Goal: Task Accomplishment & Management: Manage account settings

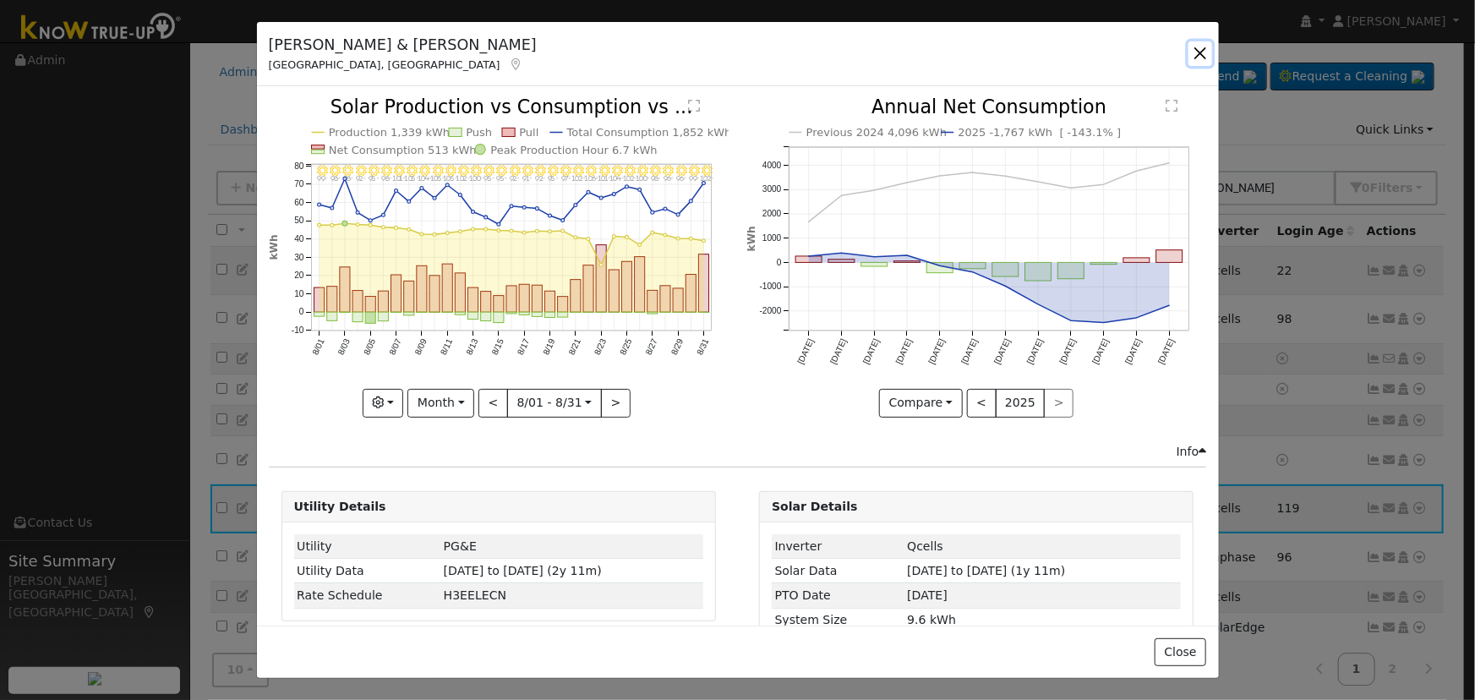
click at [1191, 52] on button "button" at bounding box center [1201, 53] width 24 height 24
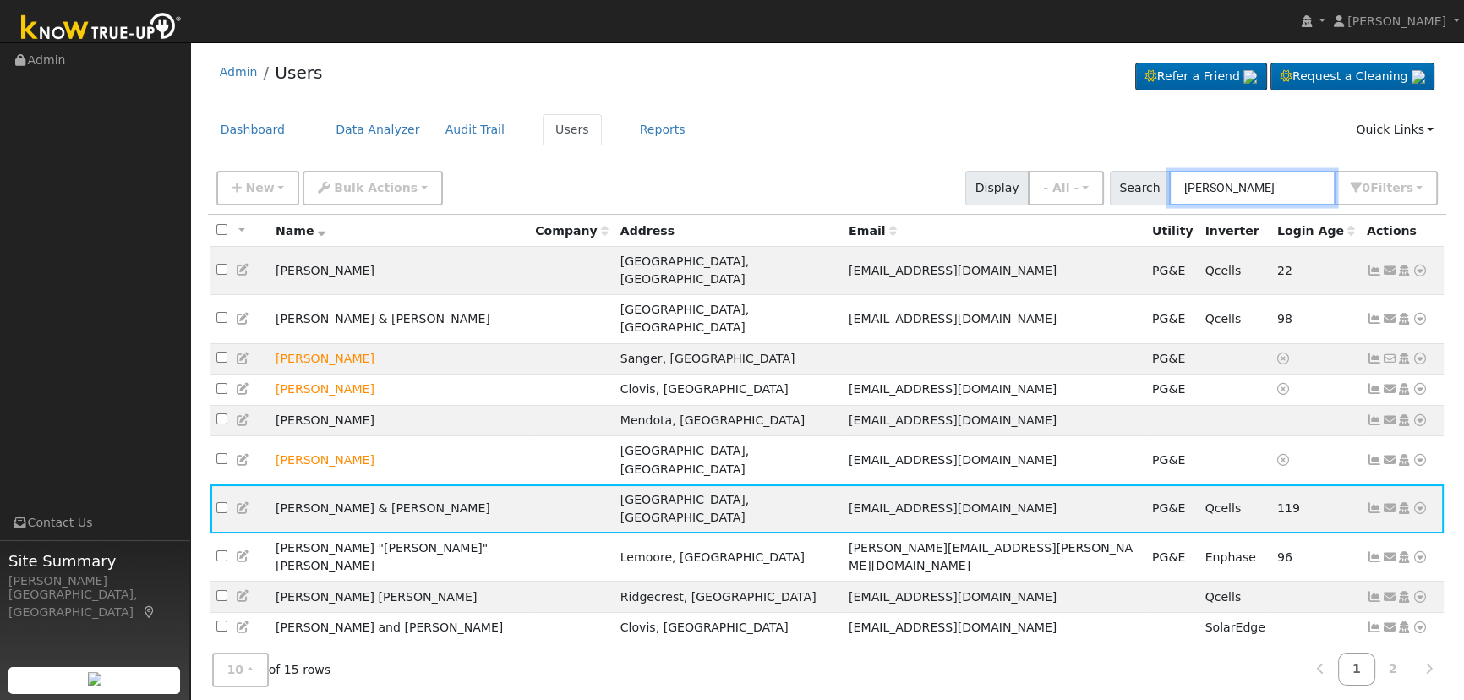
click at [1269, 179] on input "[PERSON_NAME]" at bounding box center [1252, 188] width 167 height 35
drag, startPoint x: 1269, startPoint y: 186, endPoint x: 1051, endPoint y: 142, distance: 222.5
click at [1051, 142] on div "Admin Users Refer a Friend Request a Cleaning" at bounding box center [827, 385] width 1257 height 668
paste input "[PERSON_NAME]"
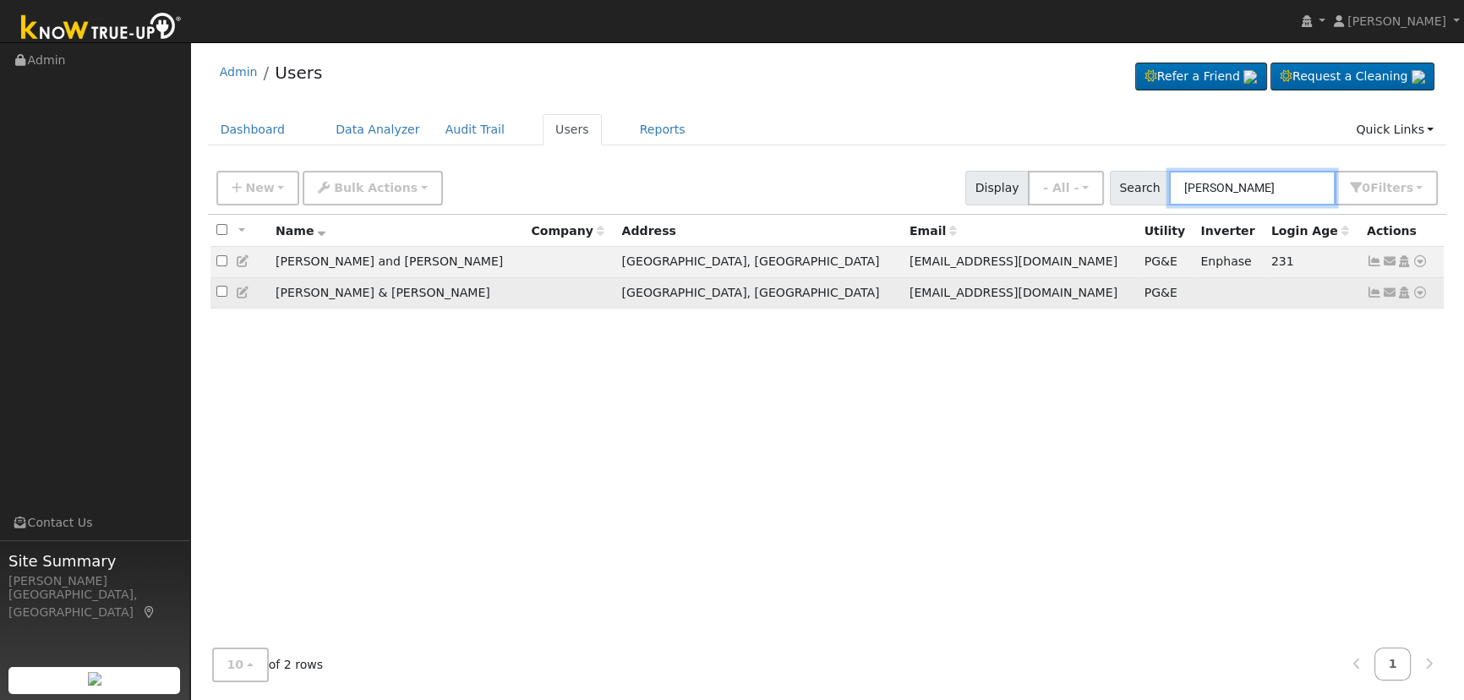
type input "[PERSON_NAME]"
click at [1370, 297] on icon at bounding box center [1374, 293] width 15 height 12
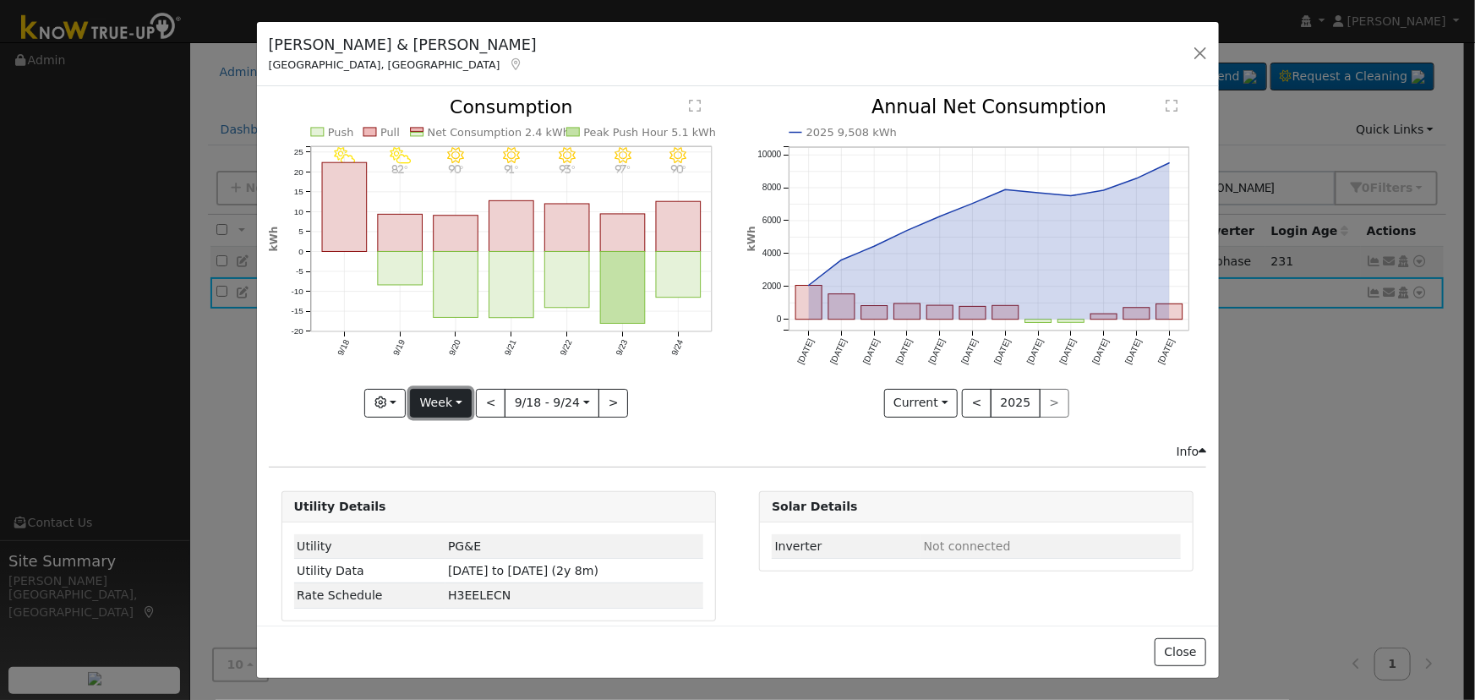
click at [432, 403] on button "Week" at bounding box center [441, 403] width 62 height 29
click at [468, 484] on link "Month" at bounding box center [470, 485] width 118 height 24
type input "[DATE]"
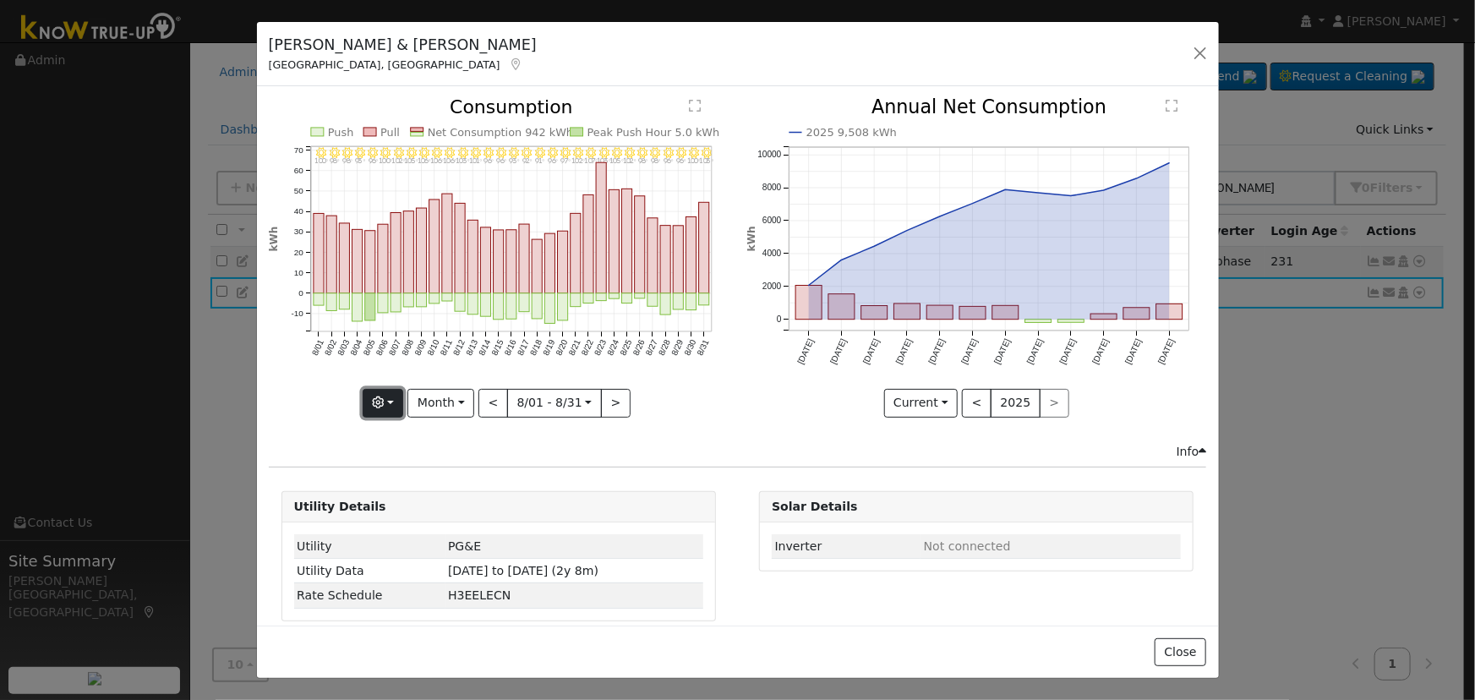
click at [388, 400] on button "button" at bounding box center [383, 403] width 41 height 29
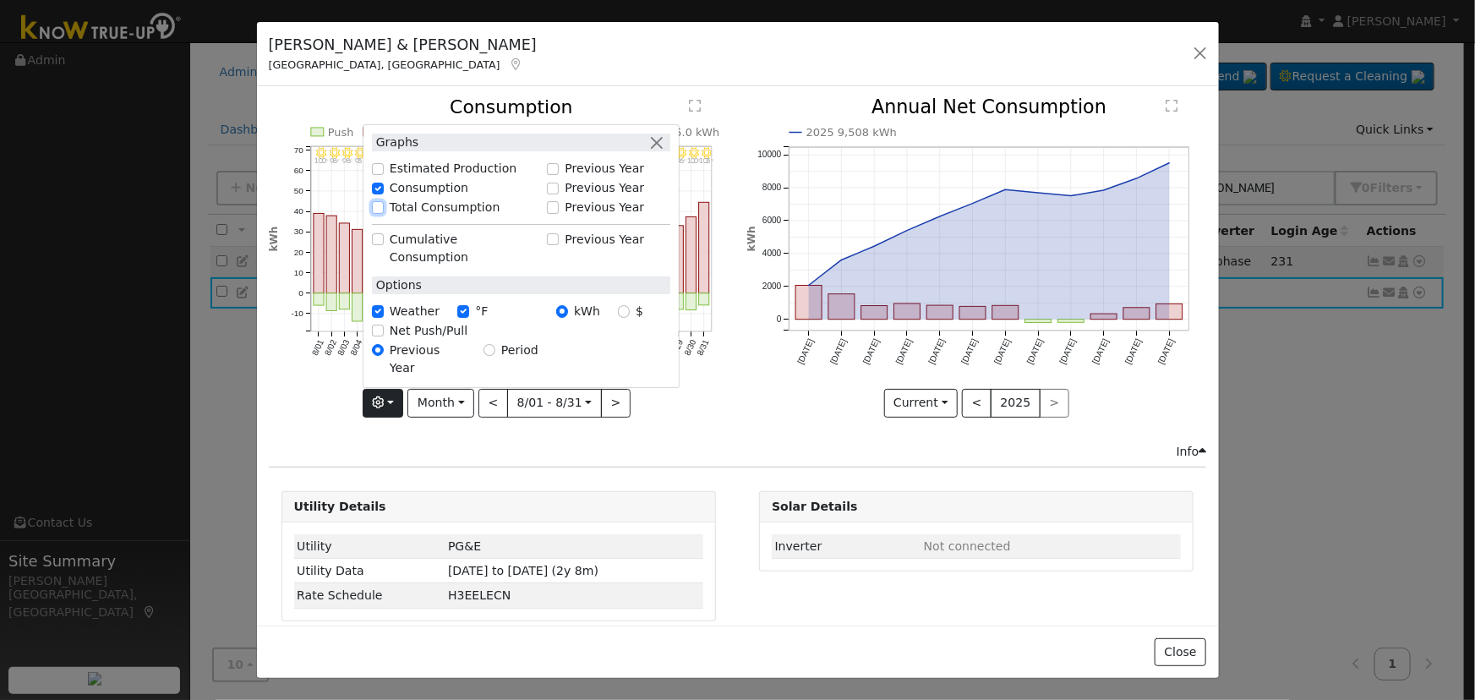
click at [375, 214] on input "Total Consumption" at bounding box center [378, 208] width 12 height 12
checkbox input "true"
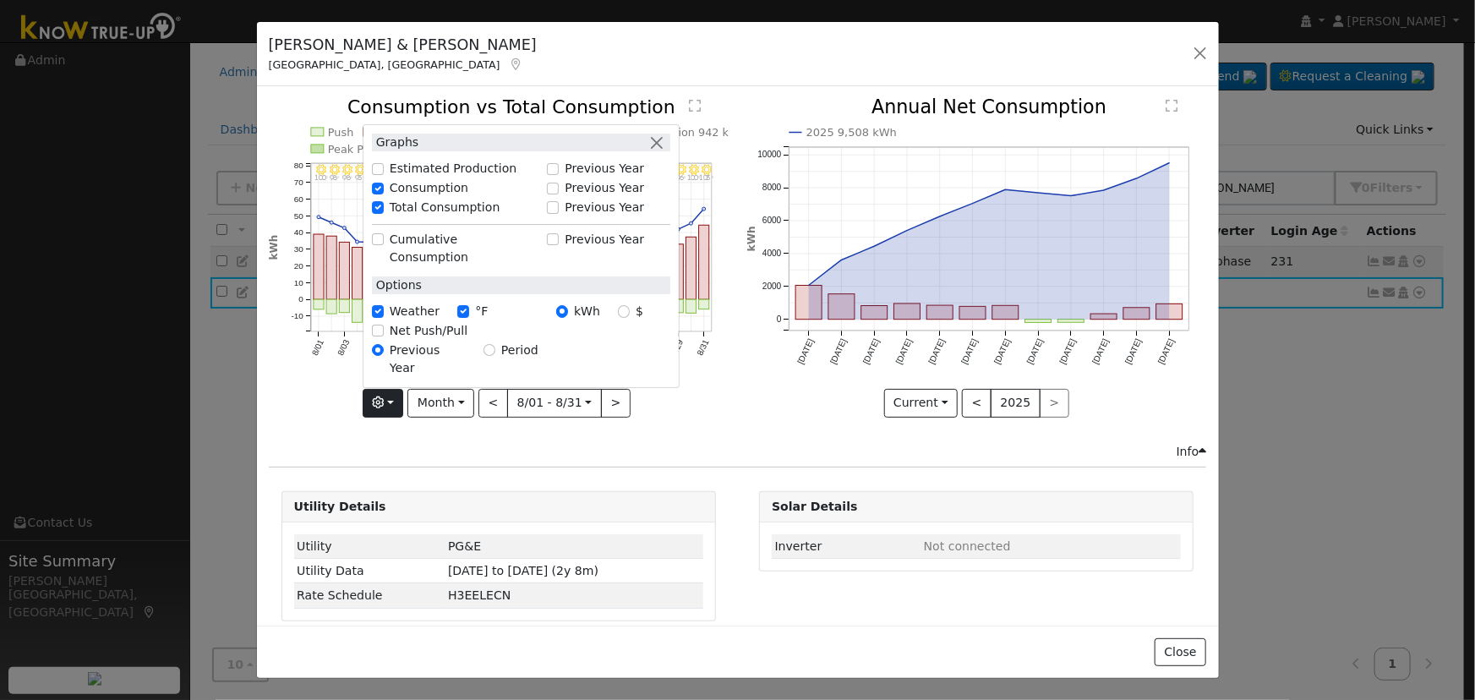
click at [670, 151] on div "Graphs" at bounding box center [521, 143] width 298 height 18
click at [661, 151] on button "button" at bounding box center [657, 143] width 18 height 18
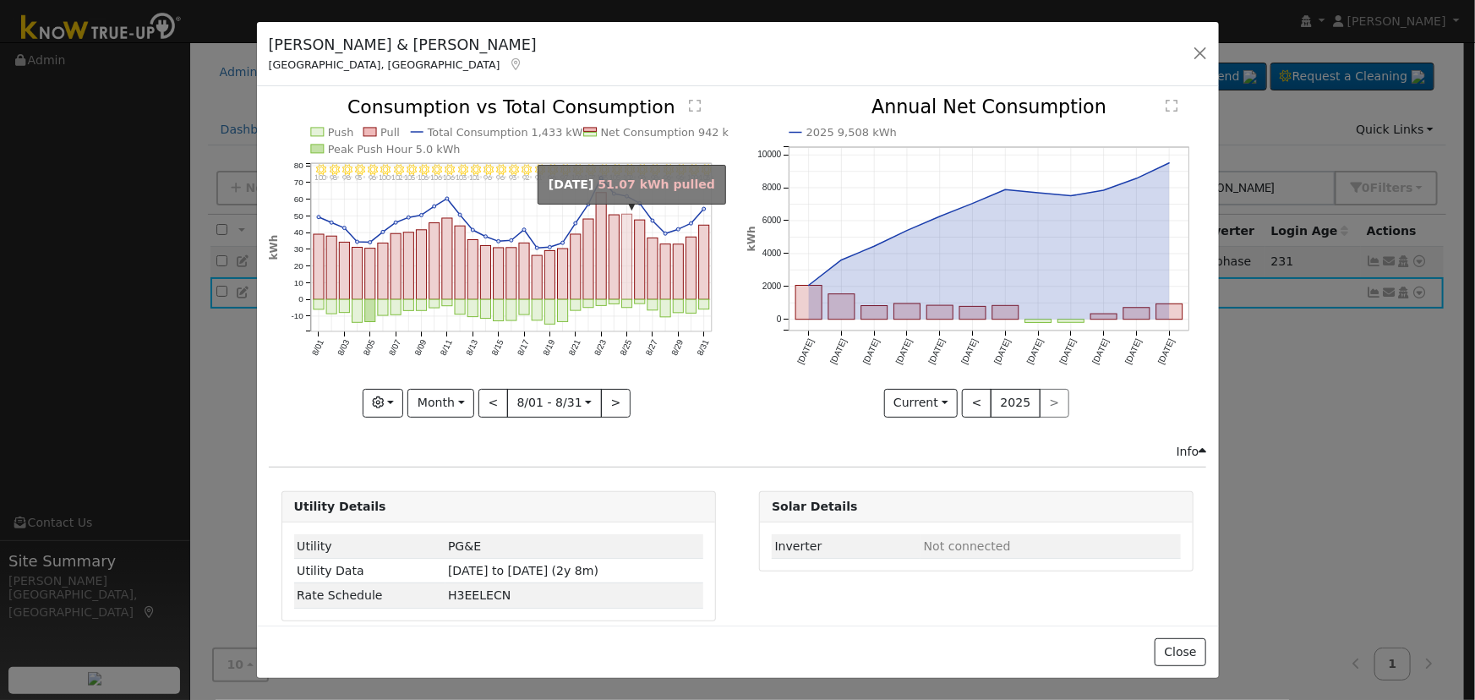
click at [626, 286] on rect "onclick=""" at bounding box center [627, 257] width 10 height 85
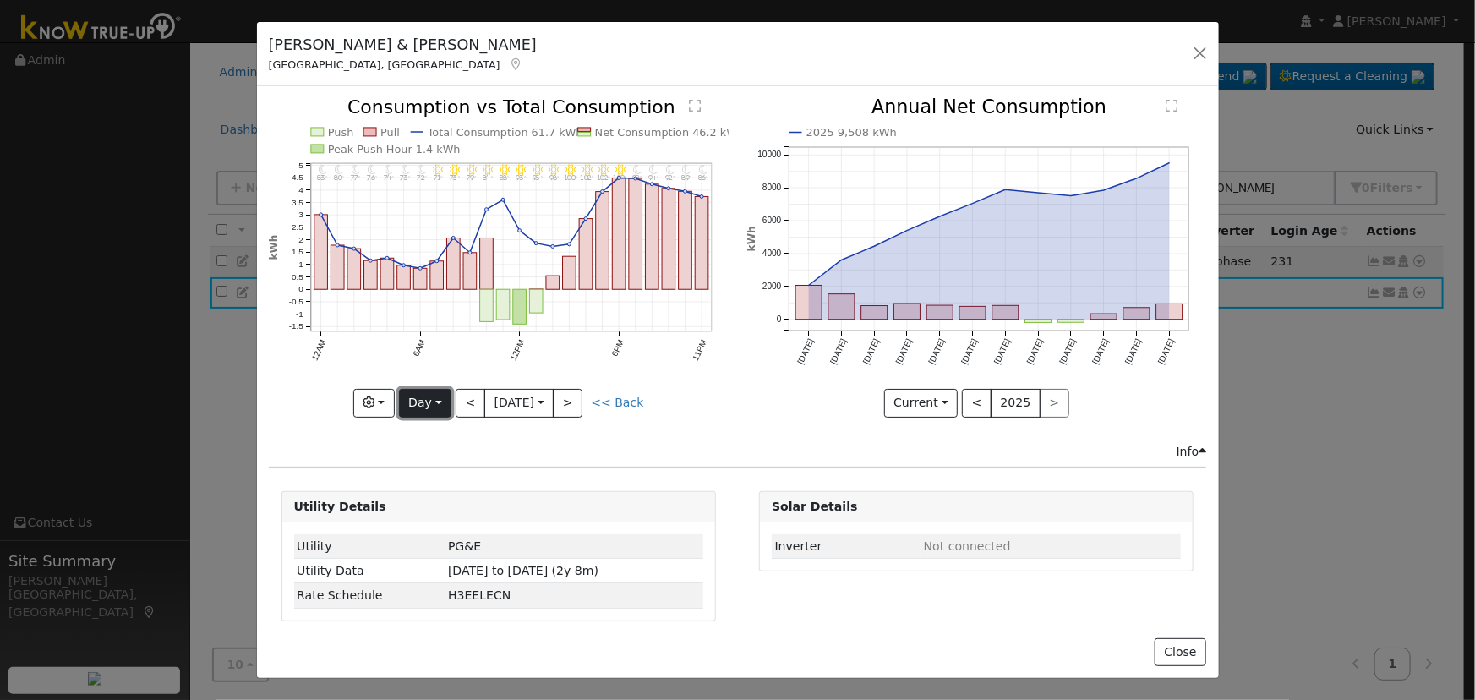
click at [427, 399] on button "Day" at bounding box center [425, 403] width 52 height 29
click at [447, 477] on link "Month" at bounding box center [459, 485] width 118 height 24
type input "[DATE]"
